Goal: Information Seeking & Learning: Learn about a topic

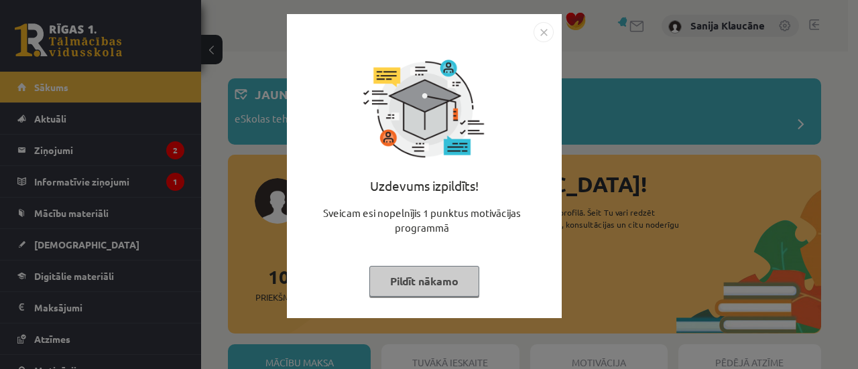
click at [541, 31] on img "Close" at bounding box center [543, 32] width 20 height 20
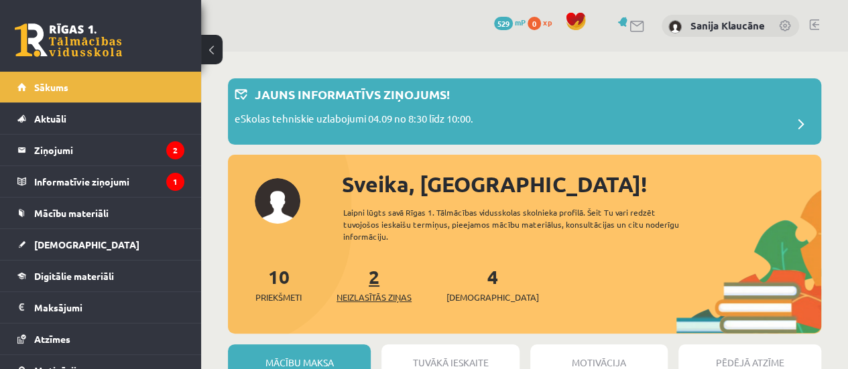
click at [378, 291] on span "Neizlasītās ziņas" at bounding box center [373, 297] width 75 height 13
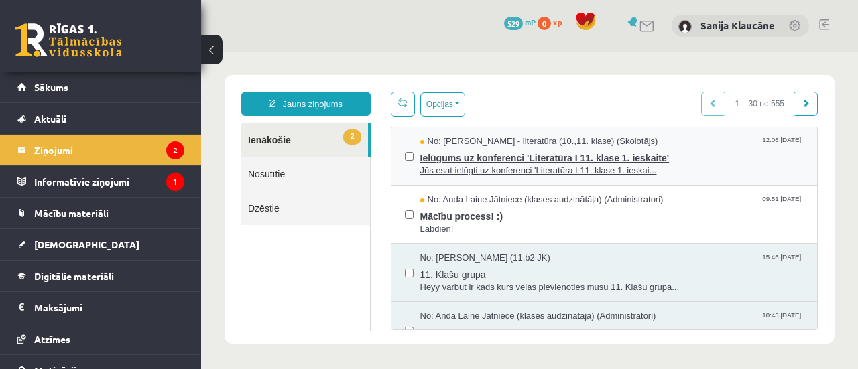
click at [485, 157] on span "Ielūgums uz konferenci 'Literatūra I 11. klase 1. ieskaite'" at bounding box center [612, 156] width 384 height 17
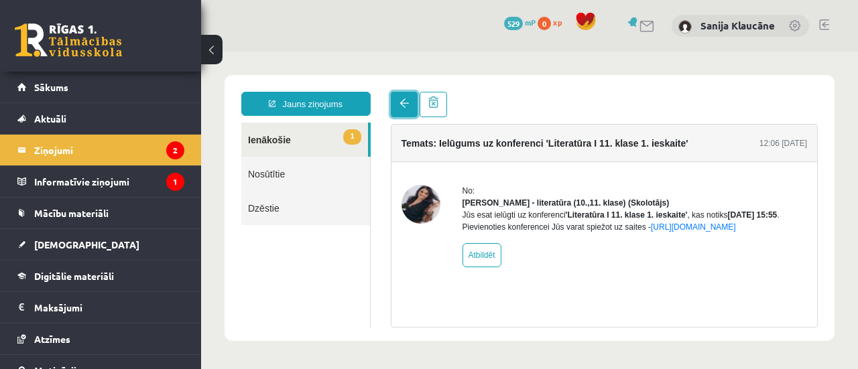
click at [400, 105] on span at bounding box center [403, 103] width 9 height 9
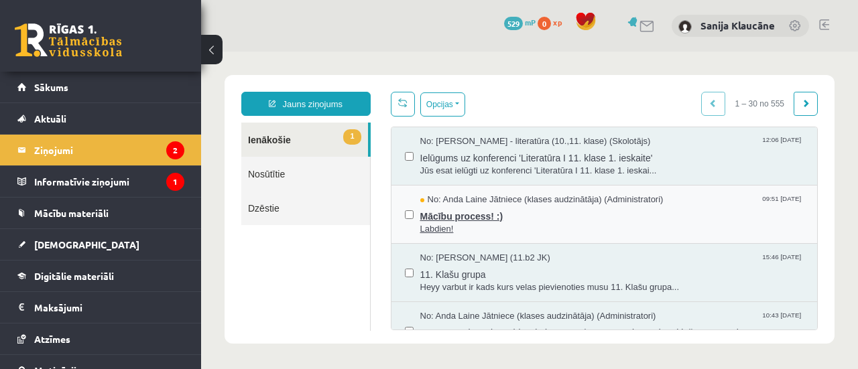
click at [465, 234] on span "Labdien!" at bounding box center [612, 229] width 384 height 13
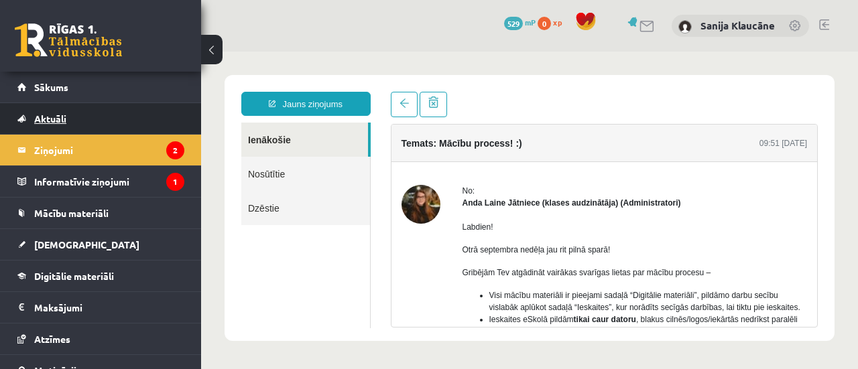
click at [91, 116] on link "Aktuāli" at bounding box center [100, 118] width 167 height 31
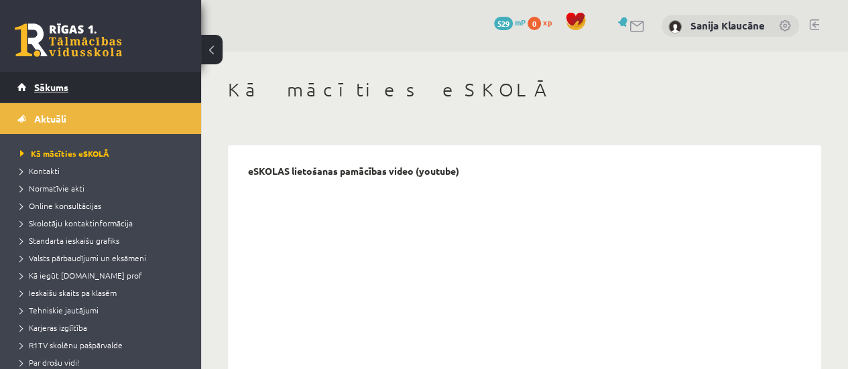
click at [98, 95] on link "Sākums" at bounding box center [100, 87] width 167 height 31
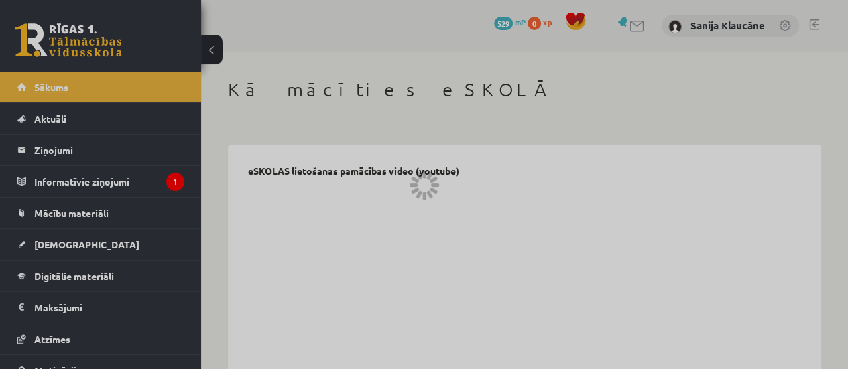
click at [98, 95] on link "Sākums" at bounding box center [100, 87] width 167 height 31
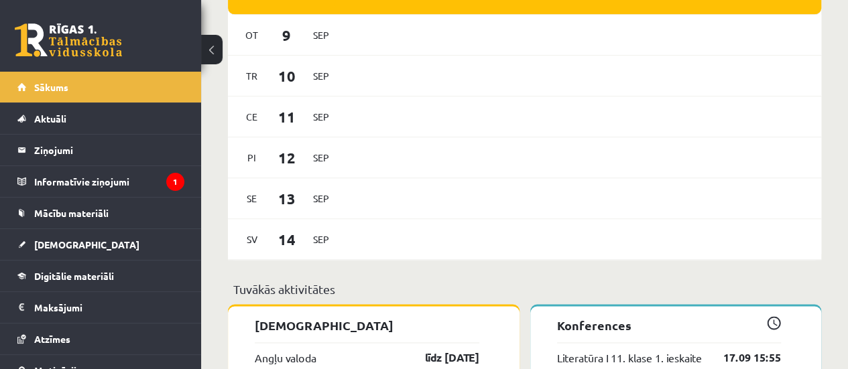
scroll to position [1045, 0]
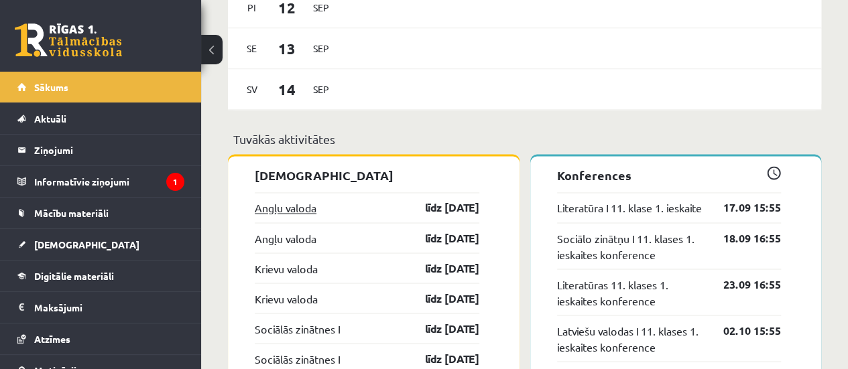
click at [310, 207] on link "Angļu valoda" at bounding box center [286, 208] width 62 height 16
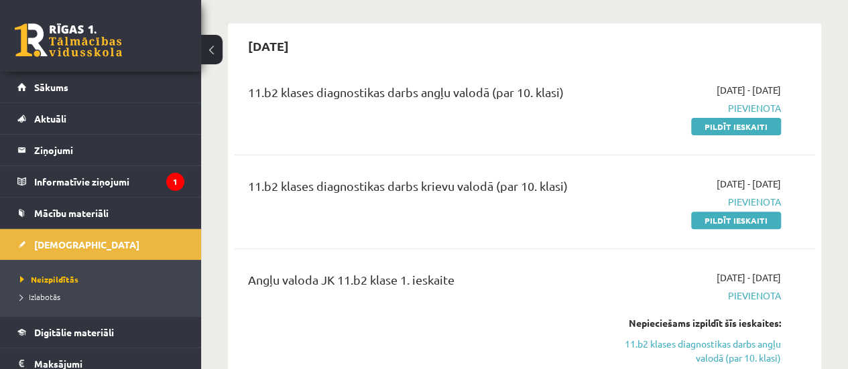
scroll to position [122, 0]
